Goal: Find specific page/section: Find specific page/section

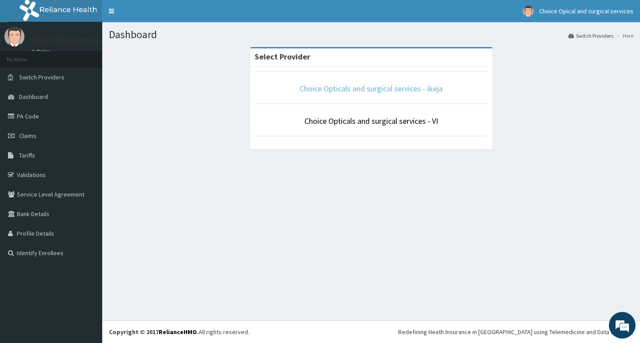
click at [380, 88] on link "Choice Opticals and surgical services - ikeja" at bounding box center [370, 89] width 143 height 10
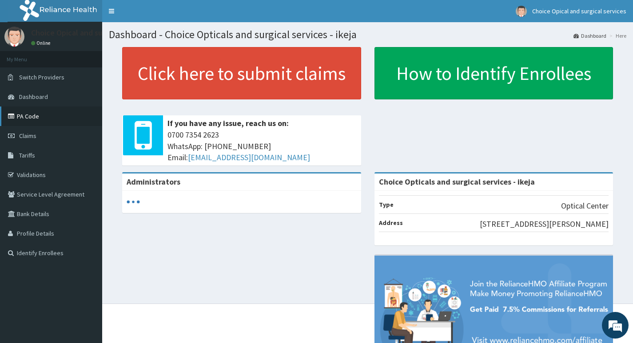
click at [37, 115] on link "PA Code" at bounding box center [51, 117] width 102 height 20
